Goal: Contribute content

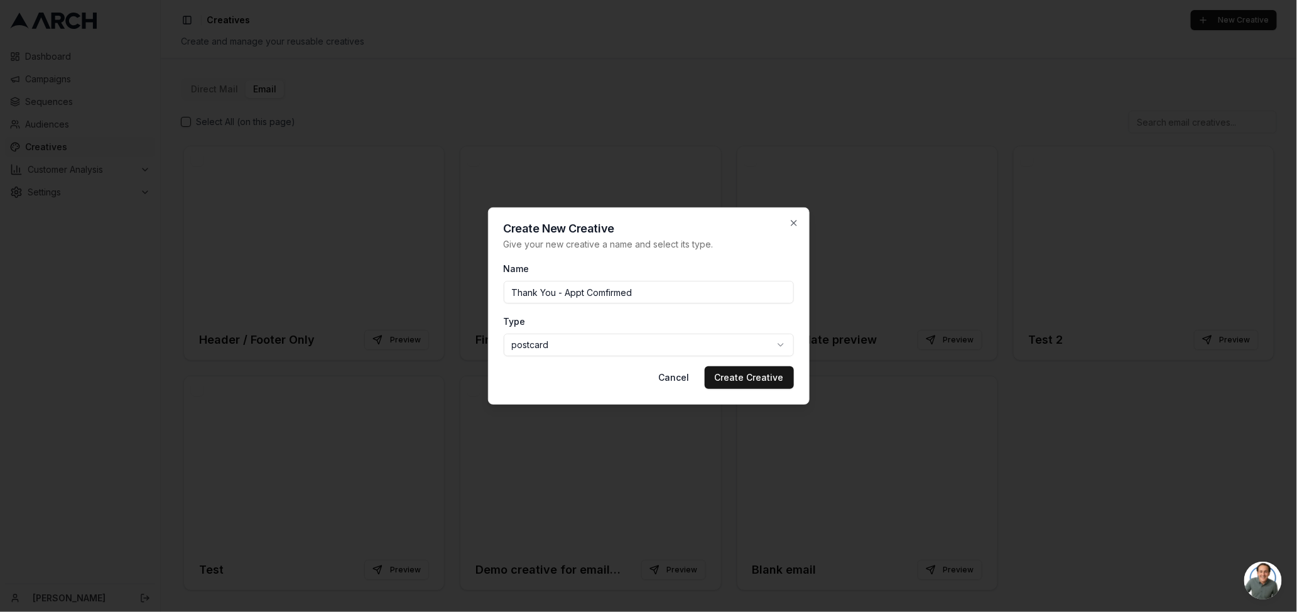
drag, startPoint x: 566, startPoint y: 293, endPoint x: 514, endPoint y: 295, distance: 52.2
click at [514, 295] on input "Thank You - Appt Comfirmed" at bounding box center [649, 292] width 290 height 23
click at [553, 291] on input "Appt Comfirmed" at bounding box center [649, 292] width 290 height 23
click at [587, 295] on input "Appt Confirmed" at bounding box center [649, 292] width 290 height 23
type input "Appt Confirmed - Thank You"
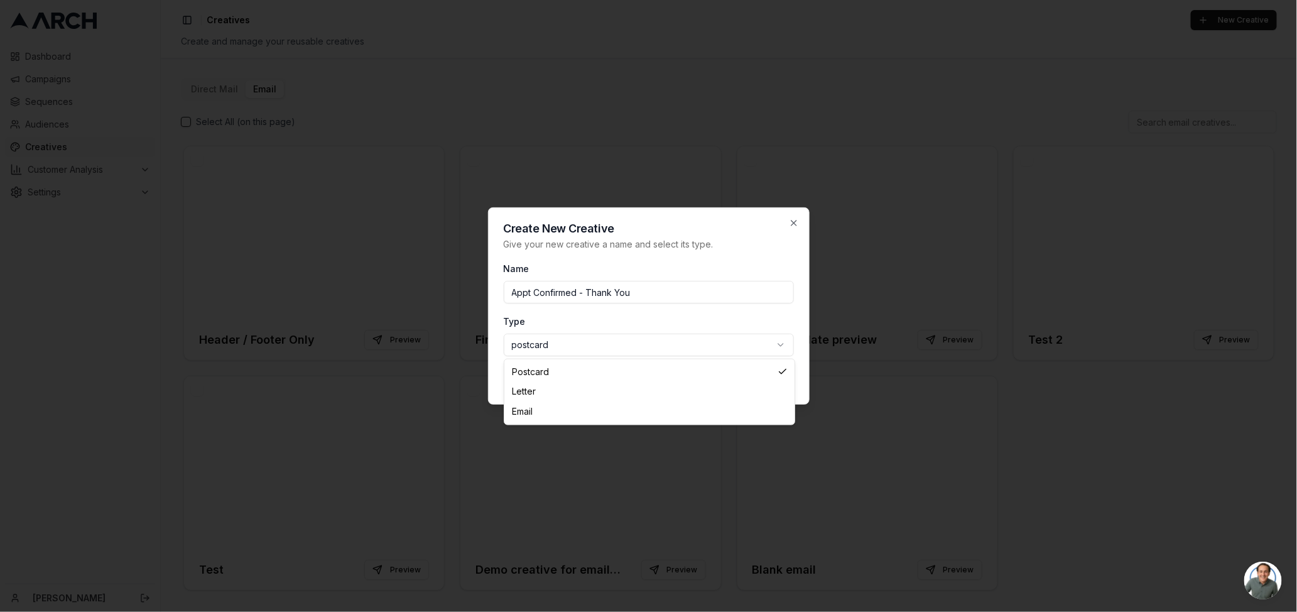
click at [705, 344] on body "Dashboard Campaigns Sequences Audiences Creatives Customer Analysis Settings [P…" at bounding box center [648, 306] width 1297 height 612
select select "email"
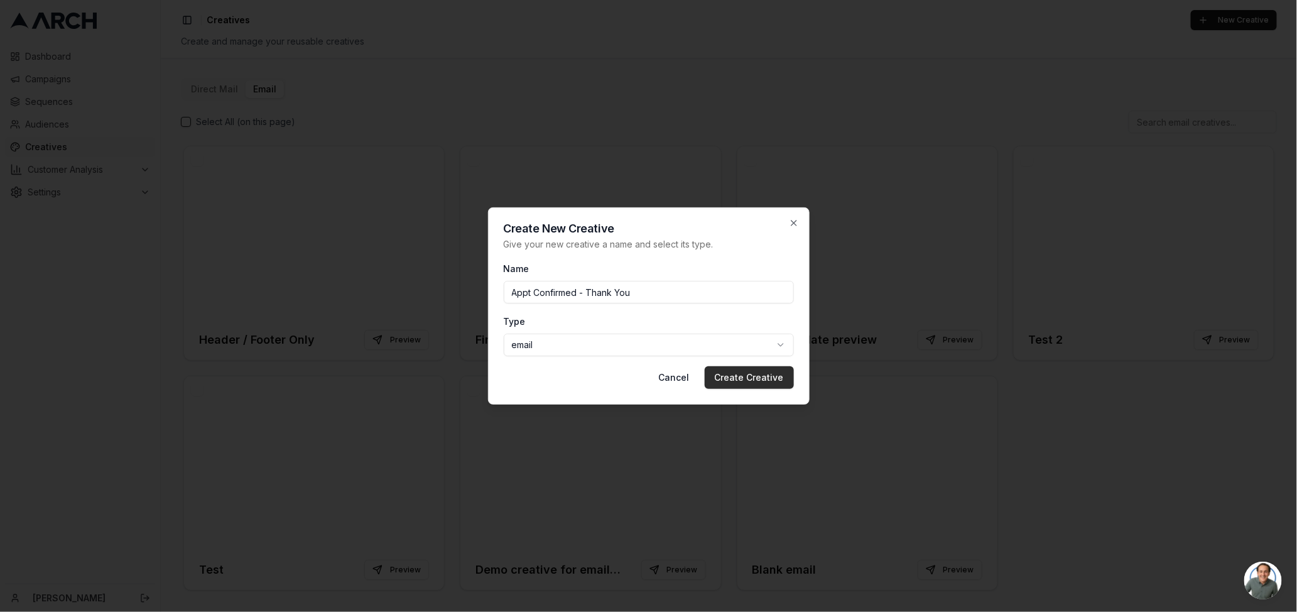
click at [781, 378] on button "Create Creative" at bounding box center [749, 377] width 89 height 23
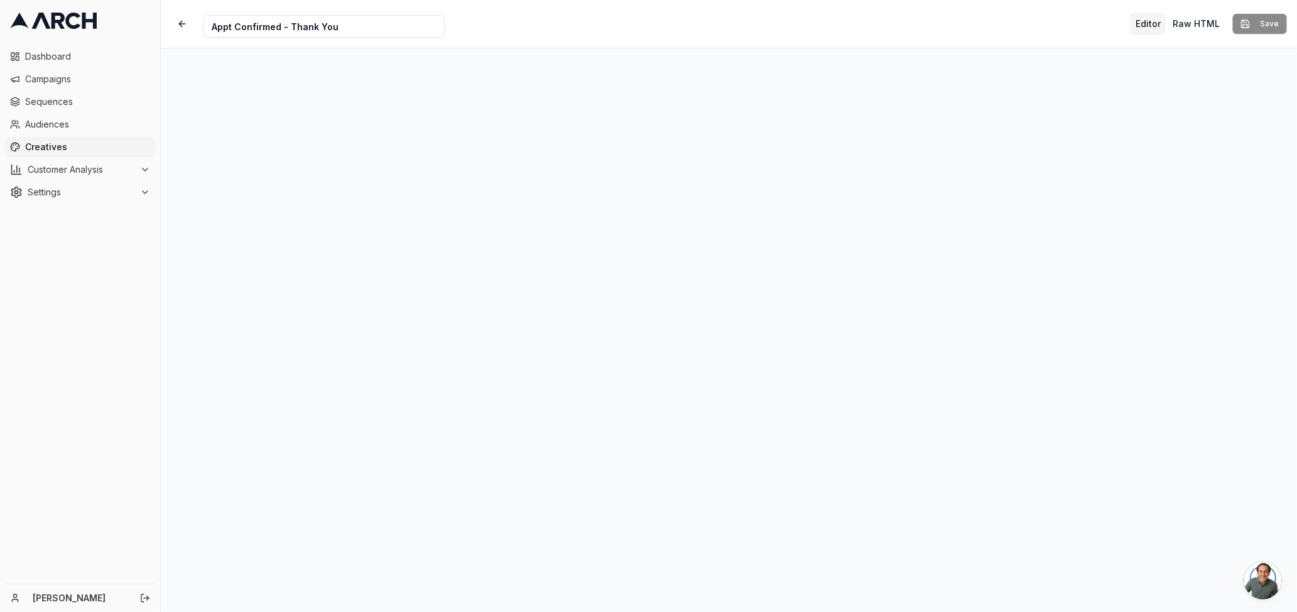
click at [1156, 24] on button "Editor" at bounding box center [1148, 24] width 35 height 23
